Goal: Task Accomplishment & Management: Complete application form

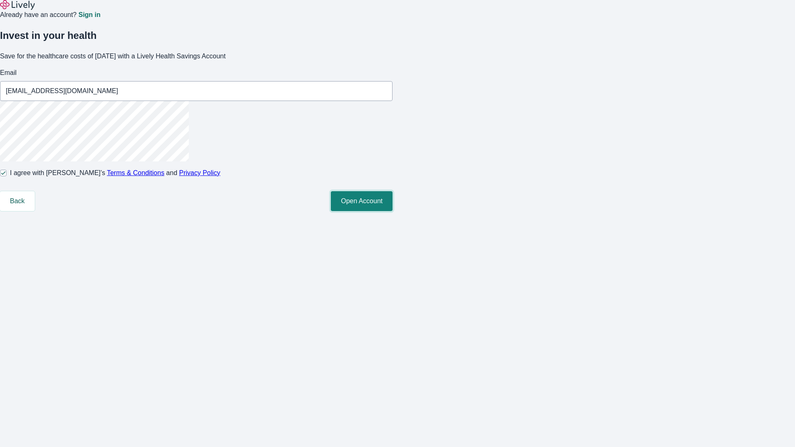
click at [392, 211] on button "Open Account" at bounding box center [362, 201] width 62 height 20
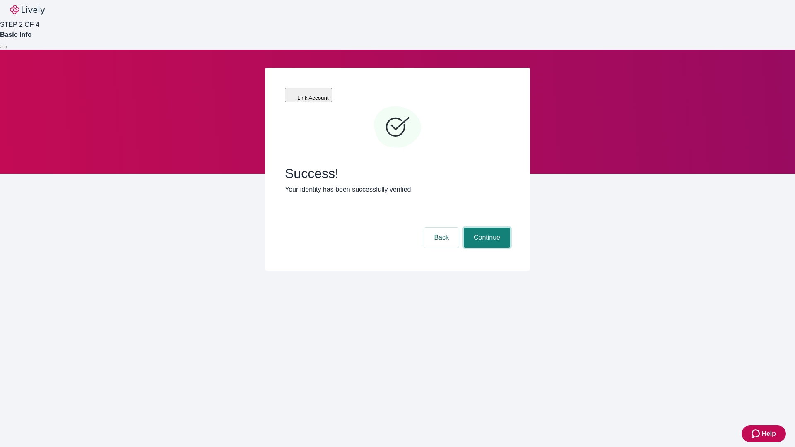
click at [486, 228] on button "Continue" at bounding box center [487, 238] width 46 height 20
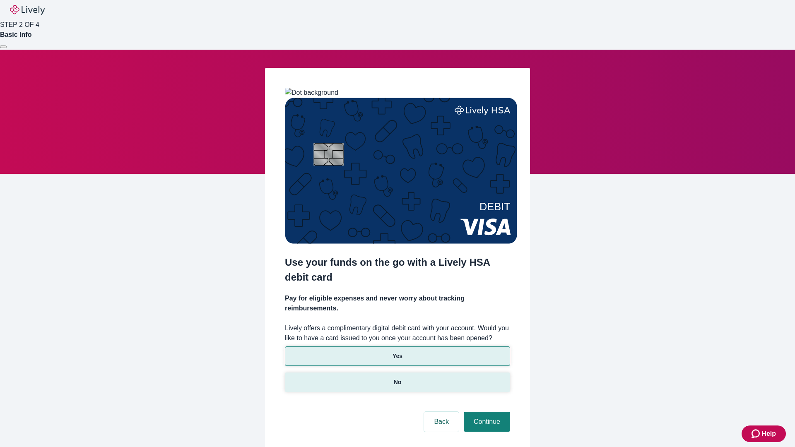
click at [397, 378] on p "No" at bounding box center [398, 382] width 8 height 9
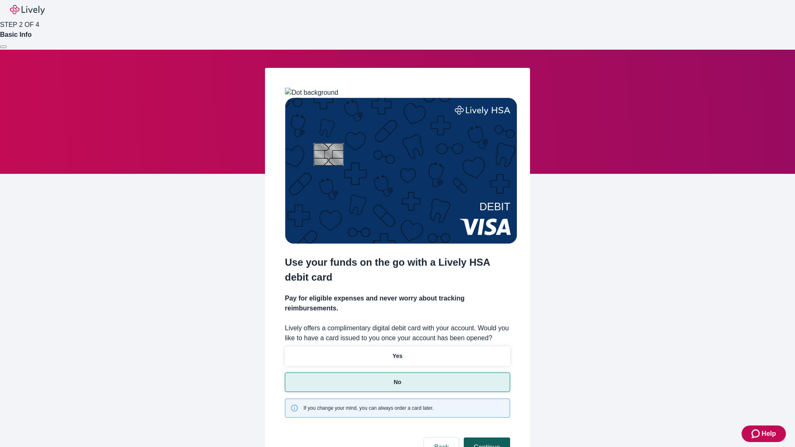
click at [486, 438] on button "Continue" at bounding box center [487, 448] width 46 height 20
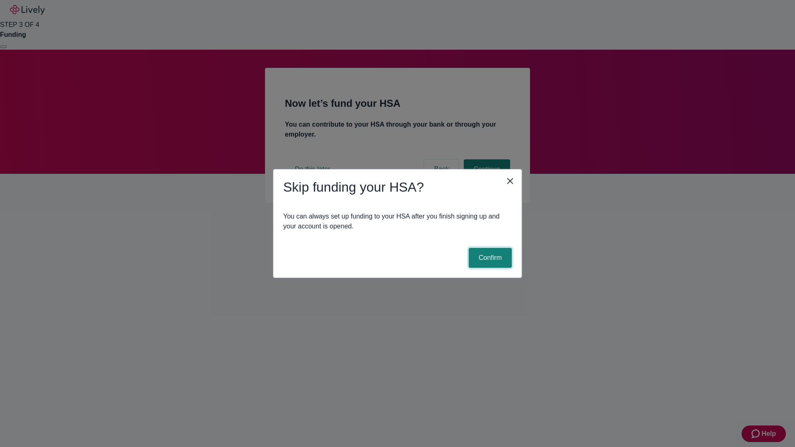
click at [489, 258] on button "Confirm" at bounding box center [490, 258] width 43 height 20
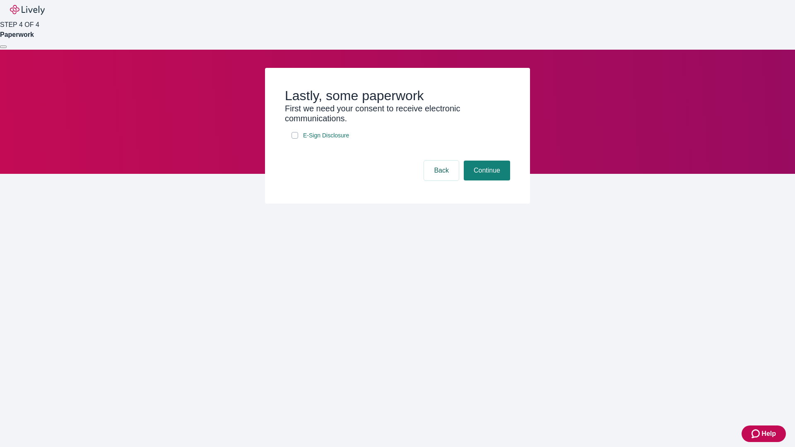
click at [295, 139] on input "E-Sign Disclosure" at bounding box center [294, 135] width 7 height 7
checkbox input "true"
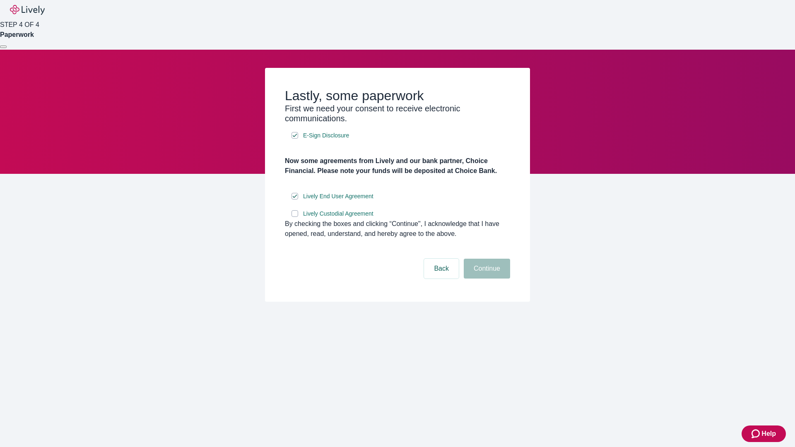
click at [295, 217] on input "Lively Custodial Agreement" at bounding box center [294, 213] width 7 height 7
checkbox input "true"
click at [486, 279] on button "Continue" at bounding box center [487, 269] width 46 height 20
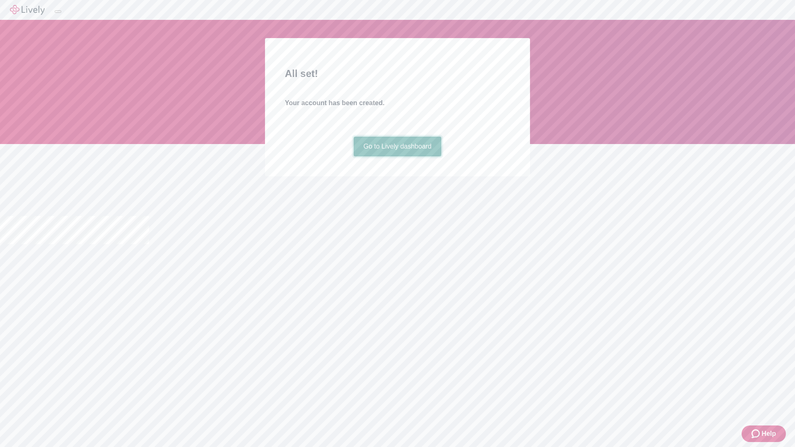
click at [397, 156] on link "Go to Lively dashboard" at bounding box center [398, 147] width 88 height 20
